Goal: Go to known website: Access a specific website the user already knows

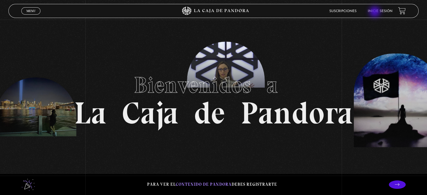
click at [375, 12] on link "Inicie sesión" at bounding box center [380, 11] width 25 height 3
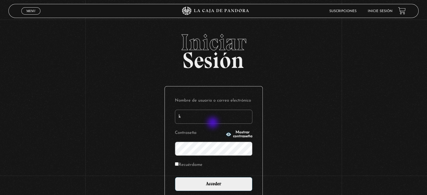
type input "[EMAIL_ADDRESS][DOMAIN_NAME]"
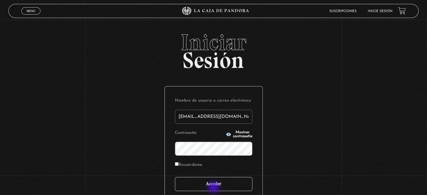
click at [214, 188] on input "Acceder" at bounding box center [213, 184] width 77 height 14
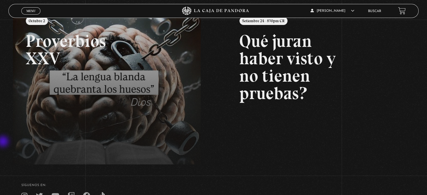
scroll to position [84, 0]
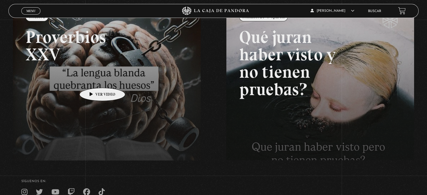
click at [94, 79] on link at bounding box center [226, 101] width 427 height 195
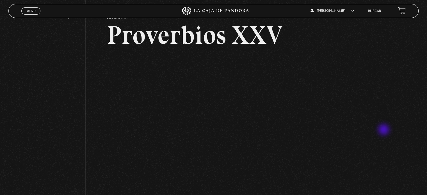
scroll to position [56, 0]
